Goal: Task Accomplishment & Management: Complete application form

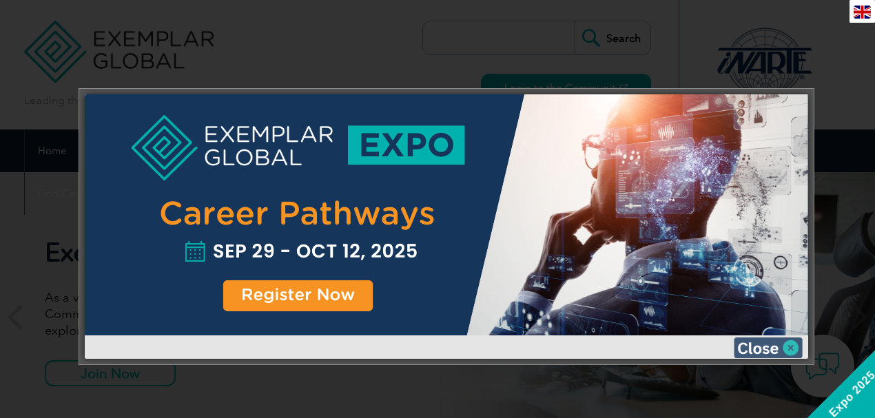
click at [783, 347] on img at bounding box center [768, 348] width 69 height 21
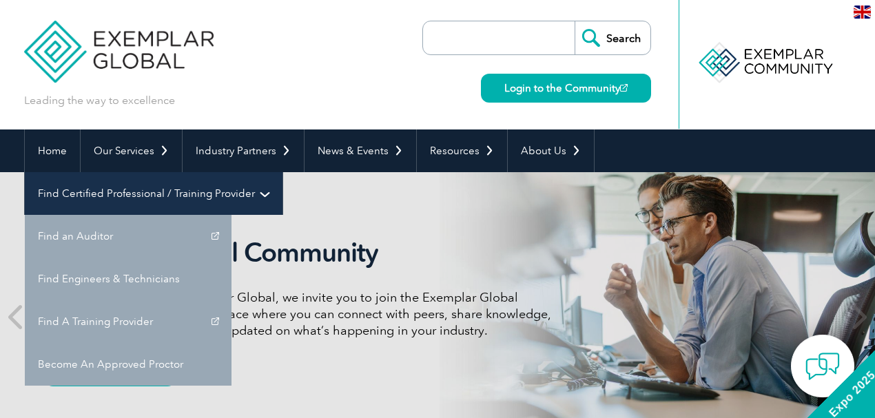
click at [283, 172] on link "Find Certified Professional / Training Provider" at bounding box center [154, 193] width 258 height 43
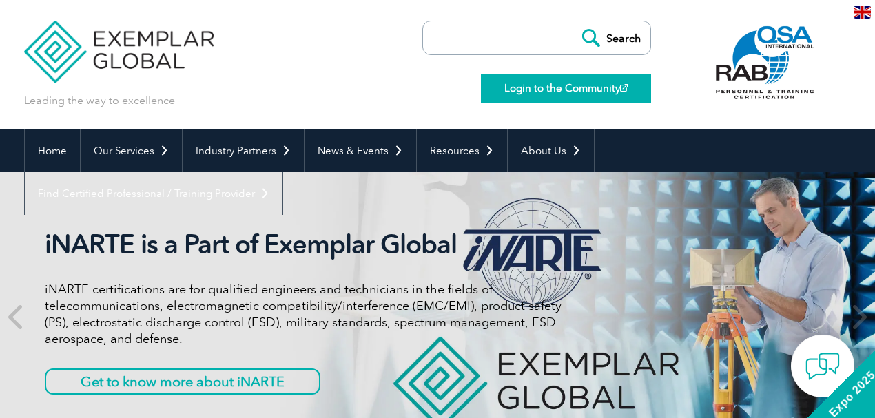
click at [559, 83] on link "Login to the Community" at bounding box center [566, 88] width 170 height 29
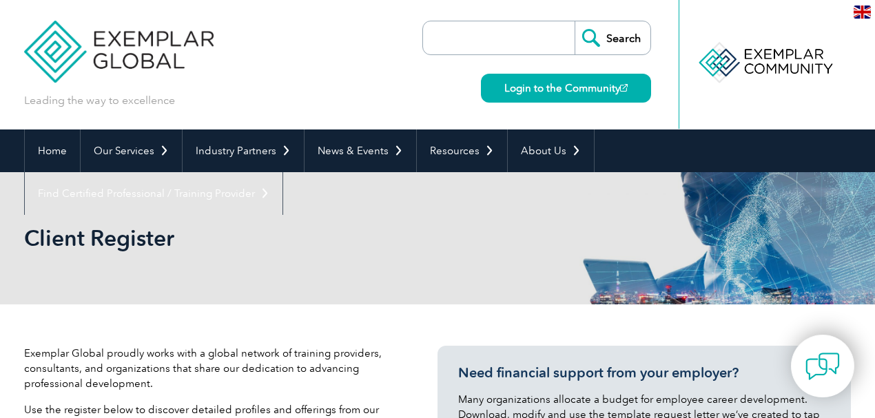
click at [427, 216] on div "Client Register" at bounding box center [437, 238] width 827 height 132
